Goal: Find specific page/section: Find specific page/section

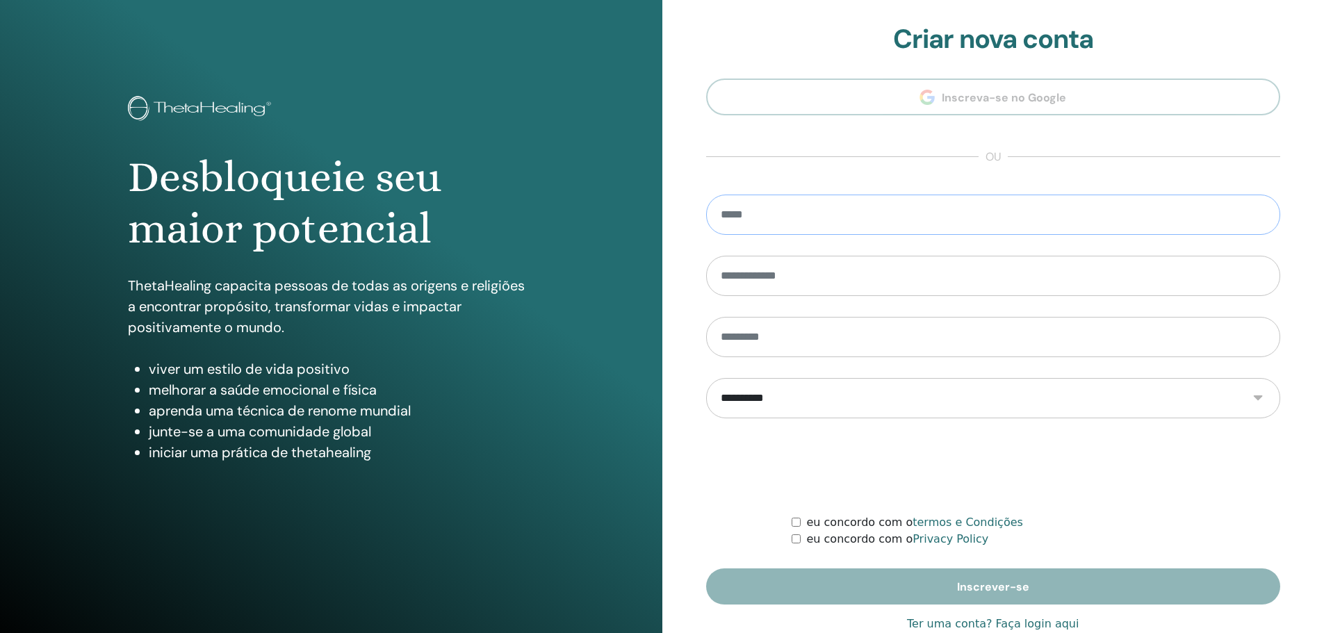
click at [823, 218] on input "email" at bounding box center [993, 215] width 575 height 40
type input "**********"
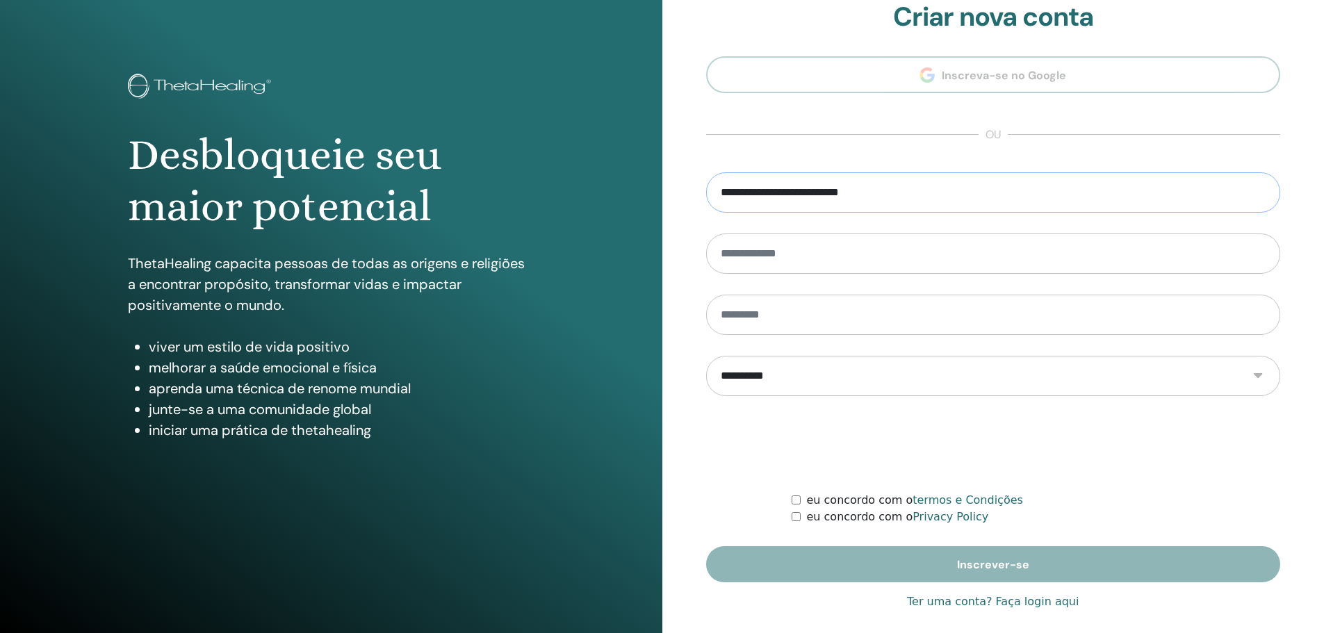
scroll to position [34, 0]
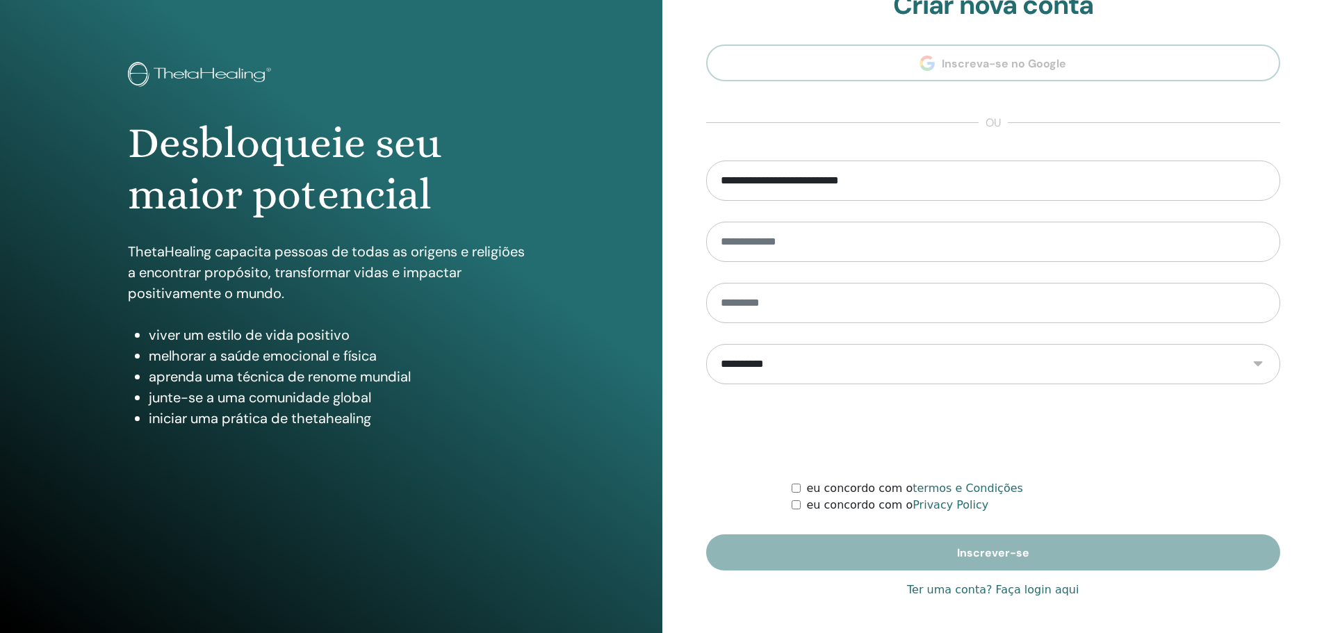
click at [1051, 593] on link "Ter uma conta? Faça login aqui" at bounding box center [993, 590] width 172 height 17
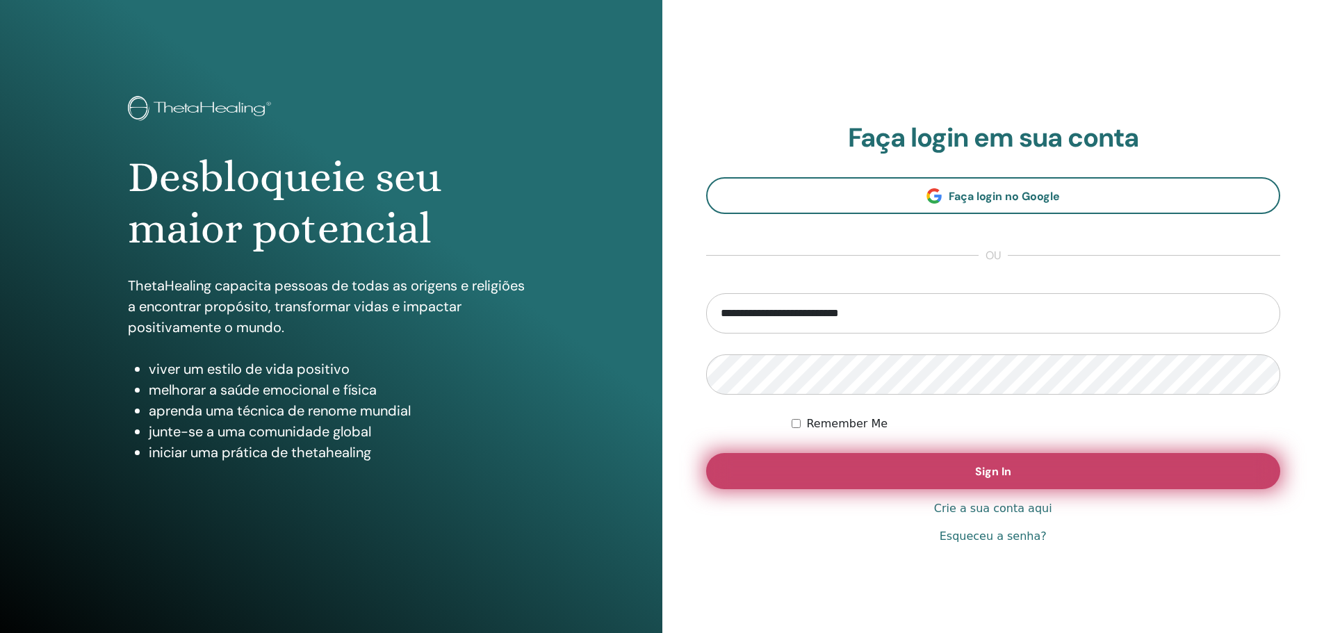
click at [867, 461] on button "Sign In" at bounding box center [993, 471] width 575 height 36
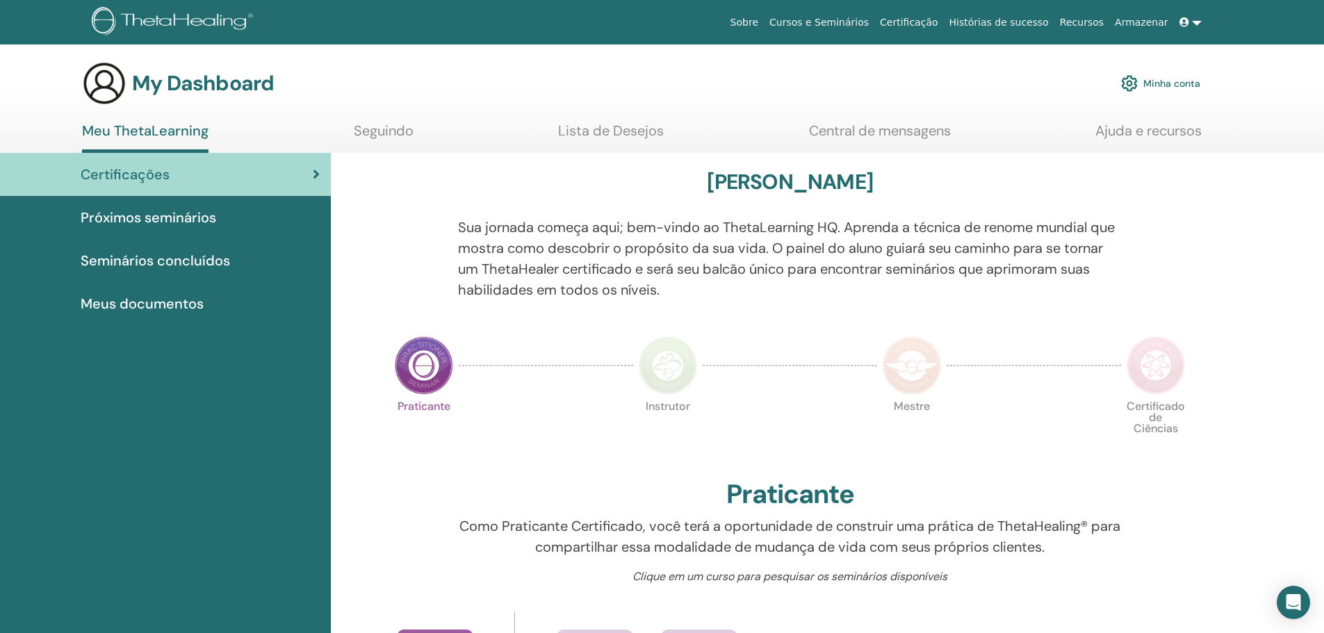
click at [202, 310] on span "Meus documentos" at bounding box center [142, 303] width 123 height 21
